Goal: Register for event/course

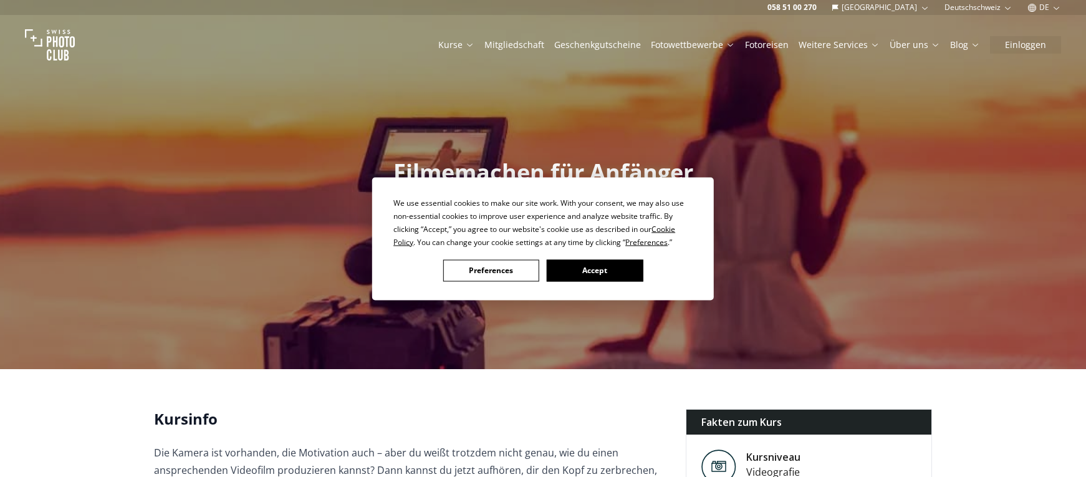
click at [24, 168] on div "We use essential cookies to make our site work. With your consent, we may also …" at bounding box center [543, 238] width 1086 height 477
click at [593, 273] on button "Accept" at bounding box center [595, 270] width 96 height 22
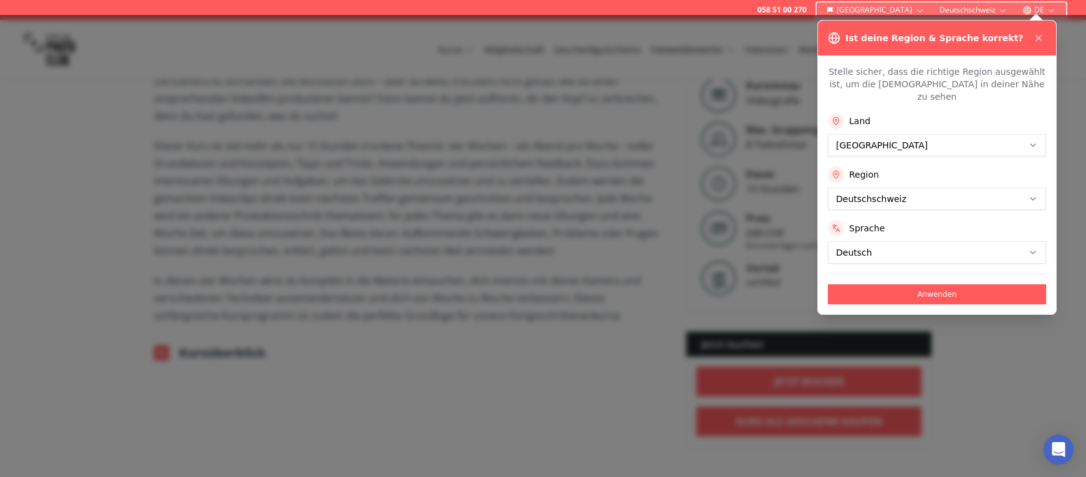
scroll to position [374, 0]
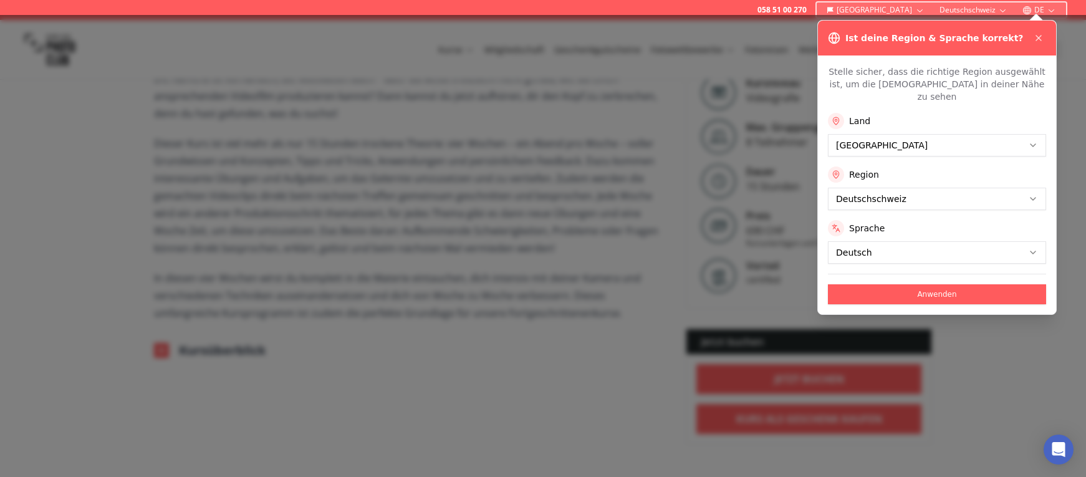
click at [1037, 39] on icon at bounding box center [1038, 38] width 10 height 10
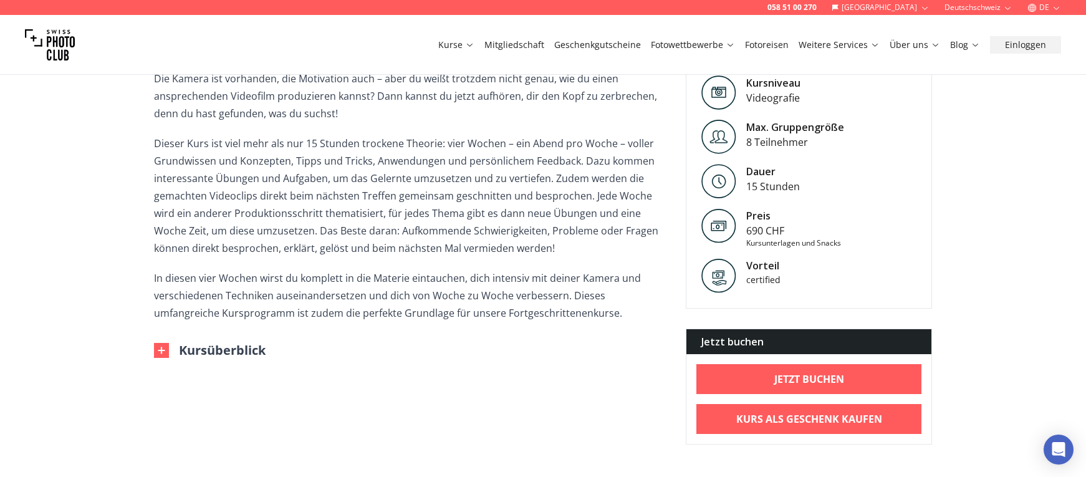
click at [1054, 7] on icon "button" at bounding box center [1056, 7] width 6 height 3
click at [1043, 42] on link "de" at bounding box center [1045, 42] width 26 height 15
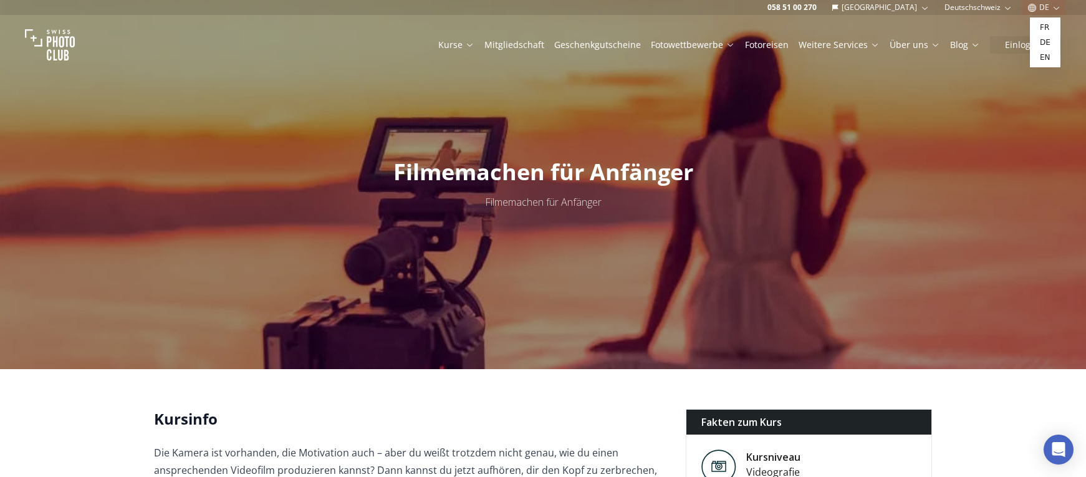
click at [1005, 11] on icon "button" at bounding box center [1007, 7] width 9 height 9
click at [973, 28] on link "Deutschschweiz" at bounding box center [982, 27] width 75 height 15
click at [973, 28] on div "Kurse Mitgliedschaft Geschenkgutscheine Fotowettbewerbe Fotoreisen Weitere Serv…" at bounding box center [543, 45] width 1086 height 60
